Goal: Find specific page/section: Find specific page/section

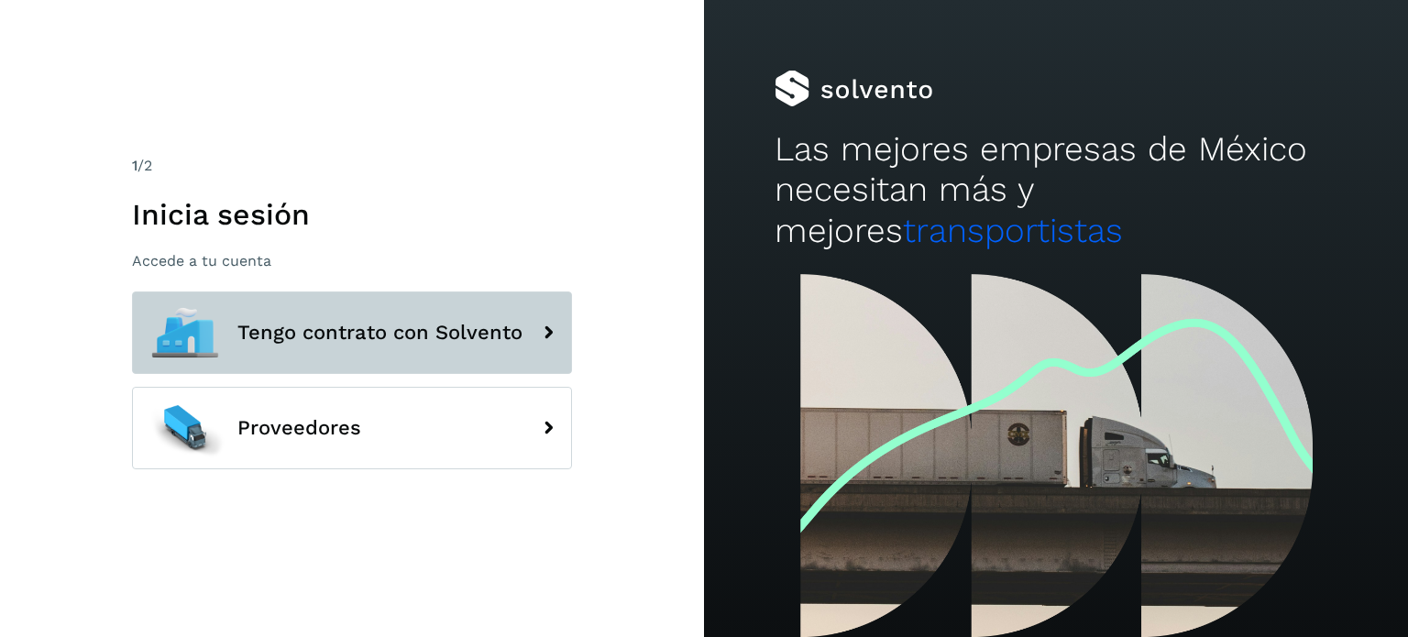
click at [421, 338] on span "Tengo contrato con Solvento" at bounding box center [379, 333] width 285 height 22
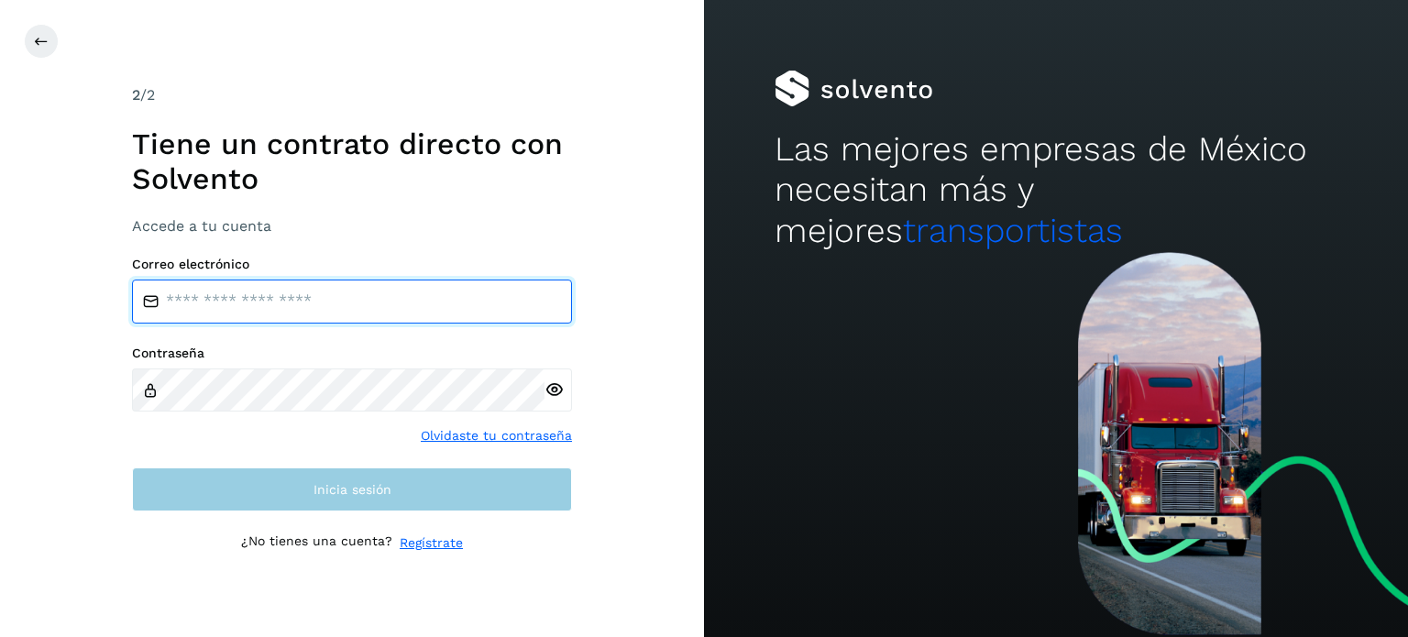
type input "**********"
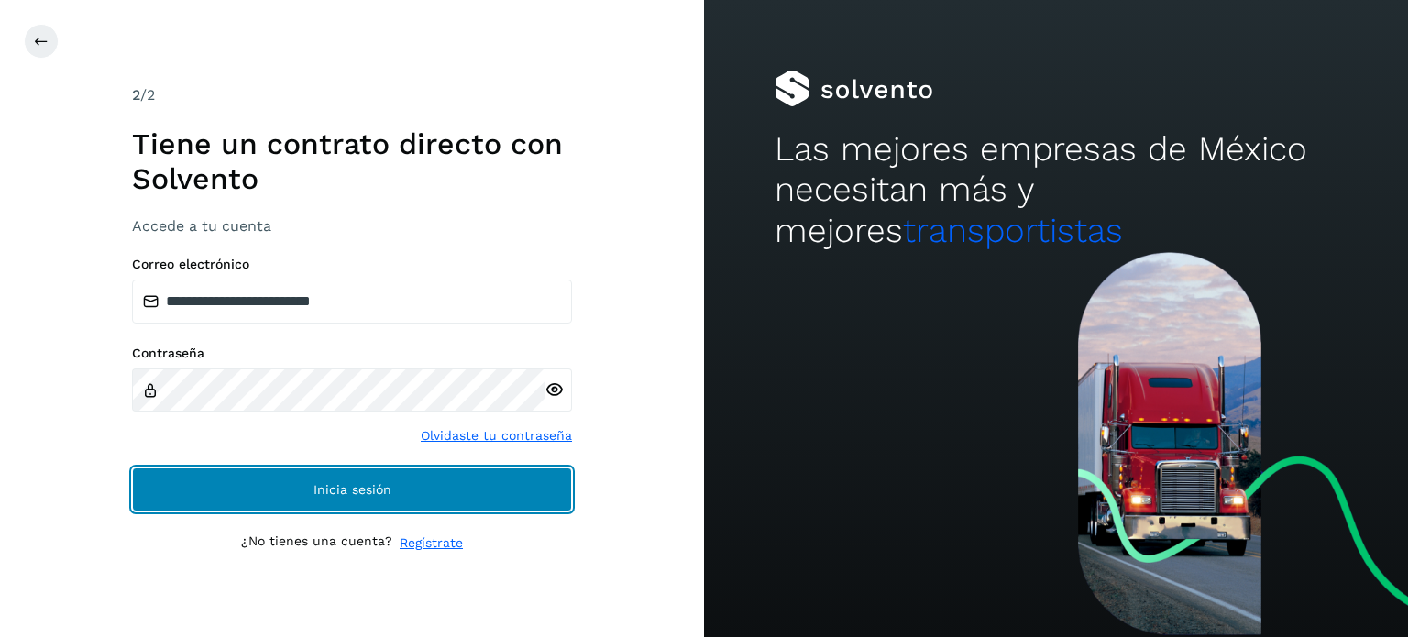
click at [405, 495] on button "Inicia sesión" at bounding box center [352, 489] width 440 height 44
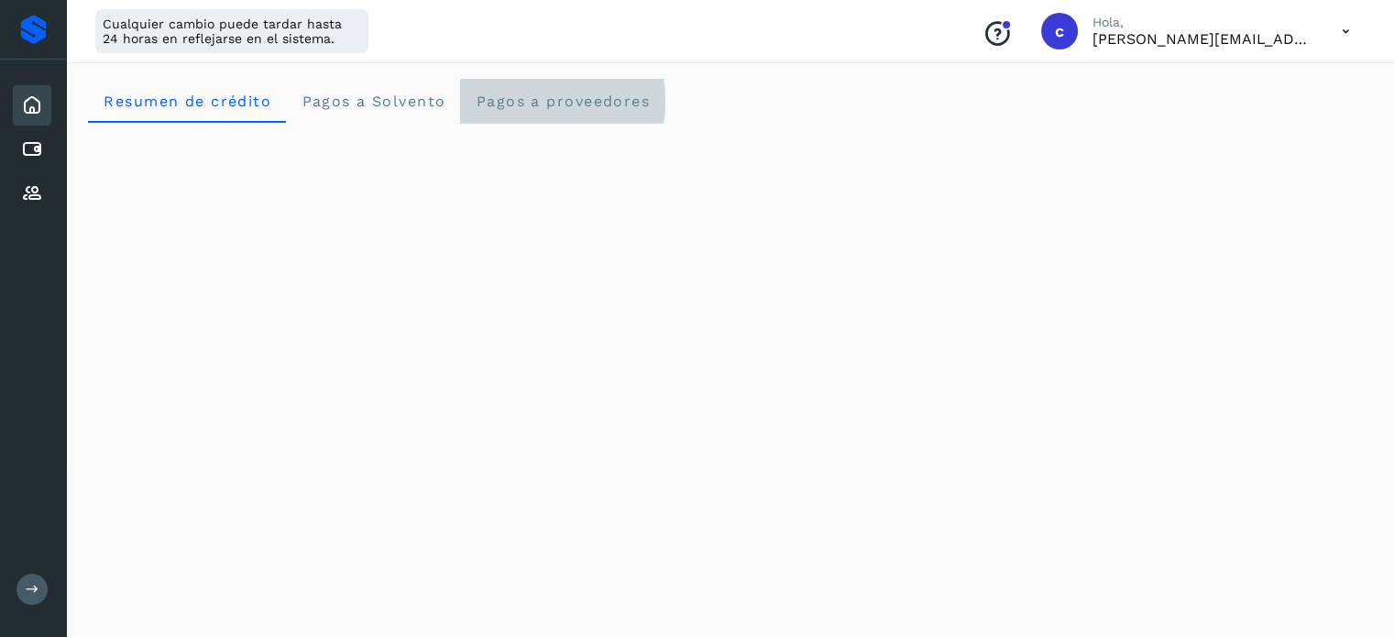
click at [509, 108] on span "Pagos a proveedores" at bounding box center [562, 101] width 175 height 17
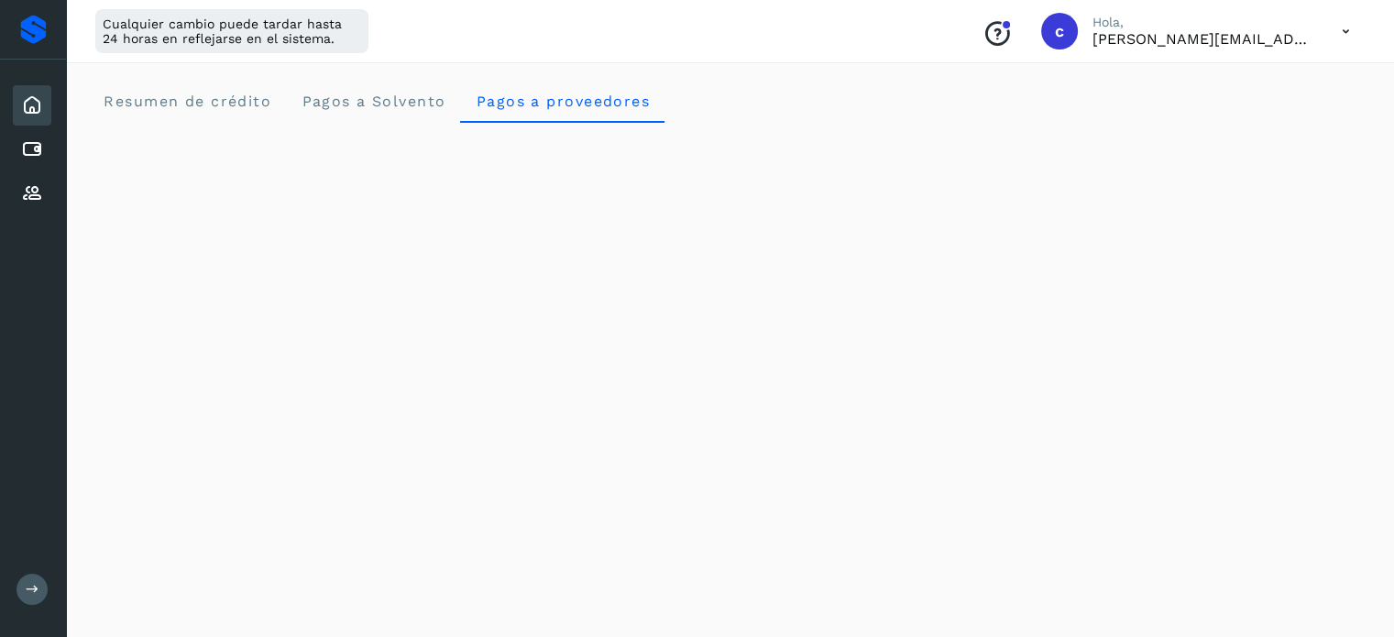
click at [36, 98] on icon at bounding box center [32, 105] width 22 height 22
click at [35, 104] on icon at bounding box center [32, 105] width 22 height 22
click at [30, 134] on div "Cuentas por pagar" at bounding box center [32, 149] width 38 height 40
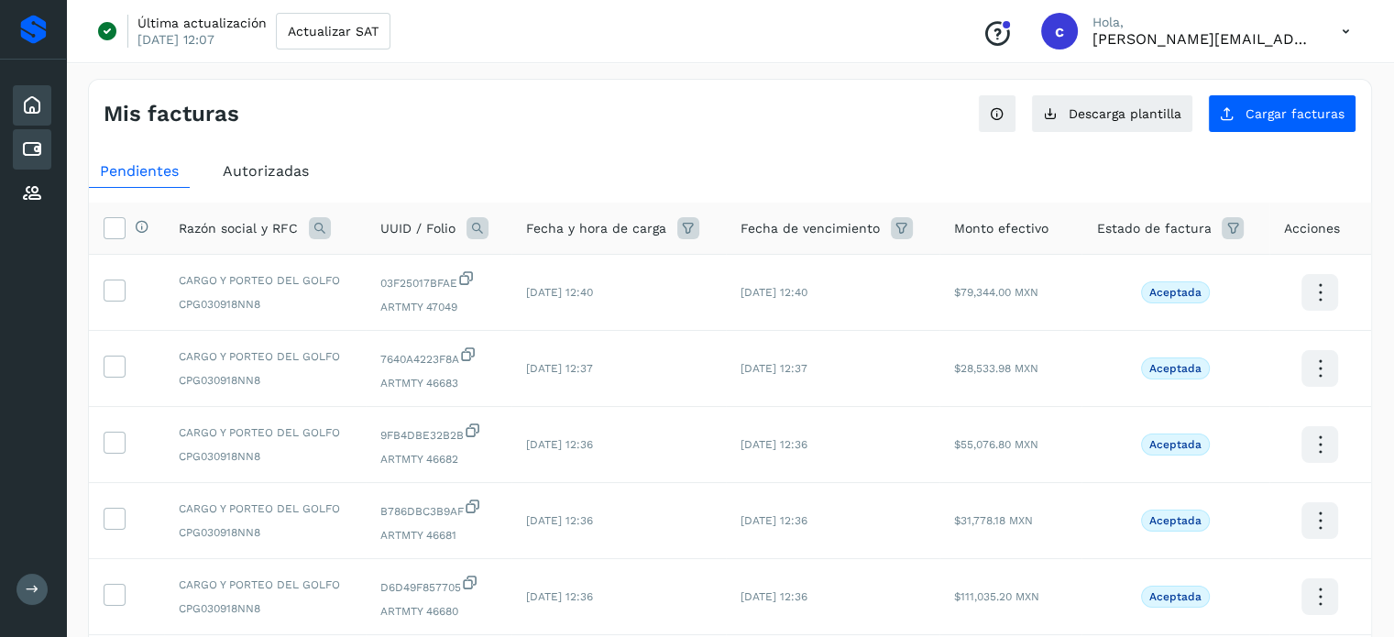
click at [26, 98] on icon at bounding box center [32, 105] width 22 height 22
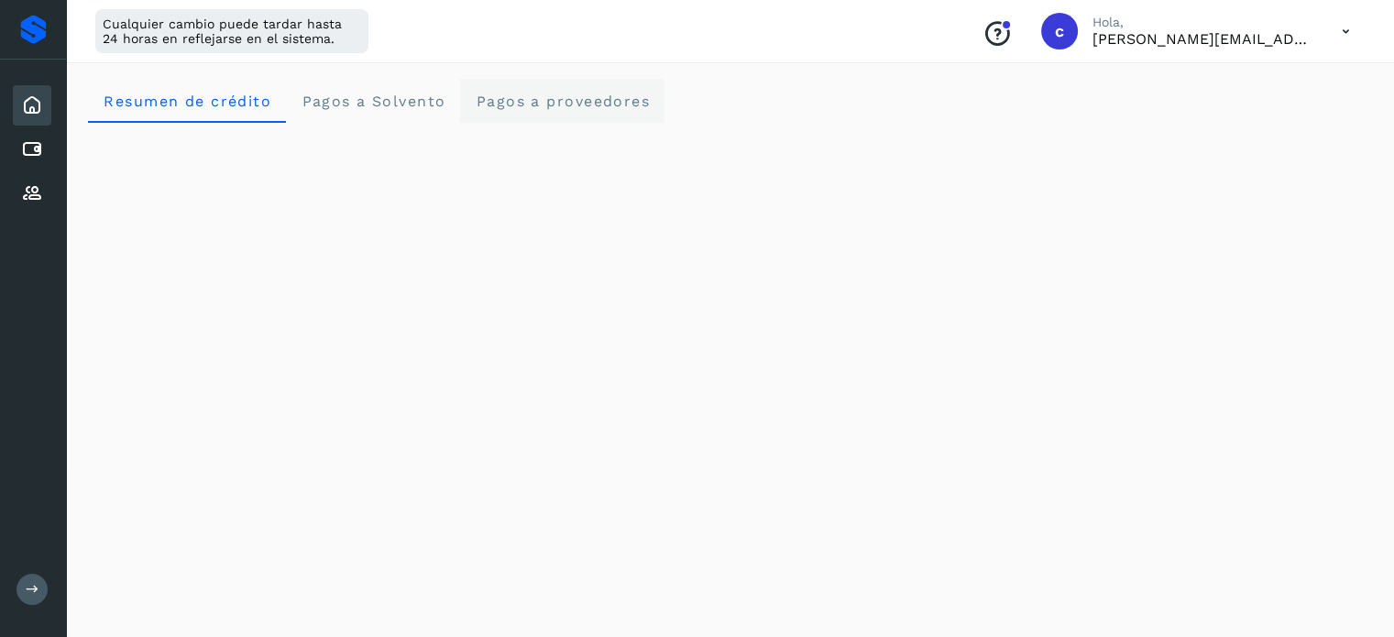
click at [545, 110] on proveedores "Pagos a proveedores" at bounding box center [562, 101] width 204 height 44
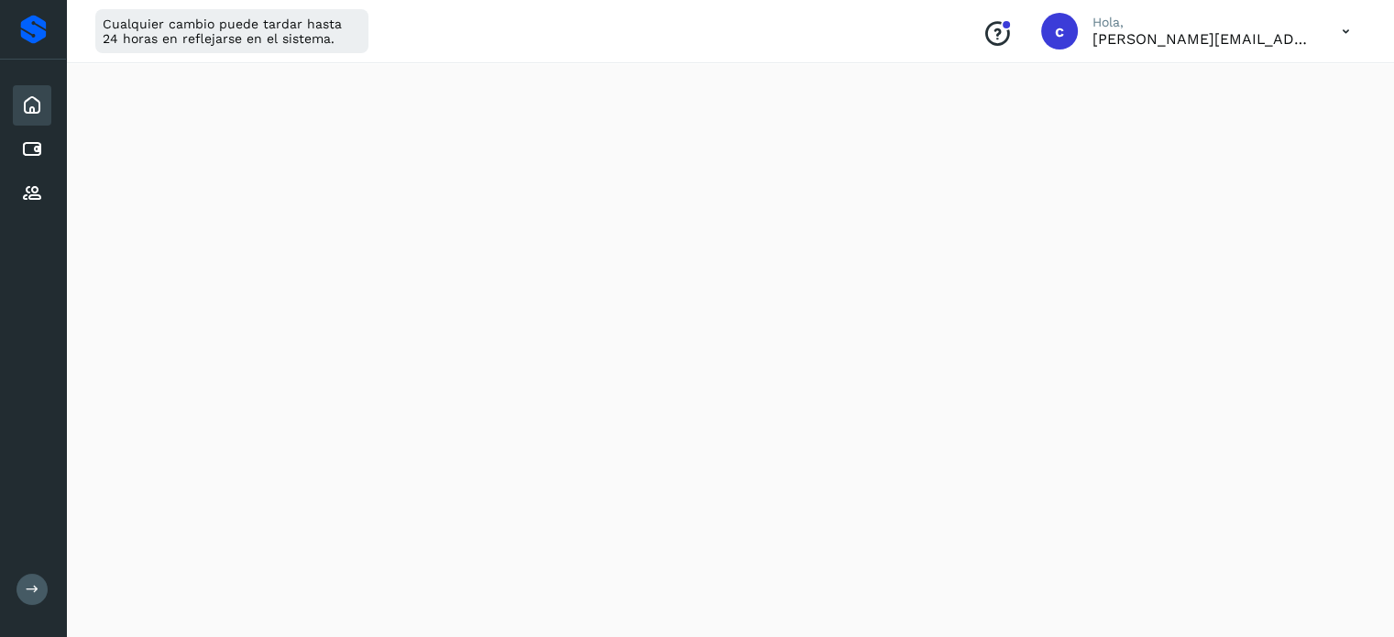
scroll to position [1008, 0]
